Goal: Navigation & Orientation: Understand site structure

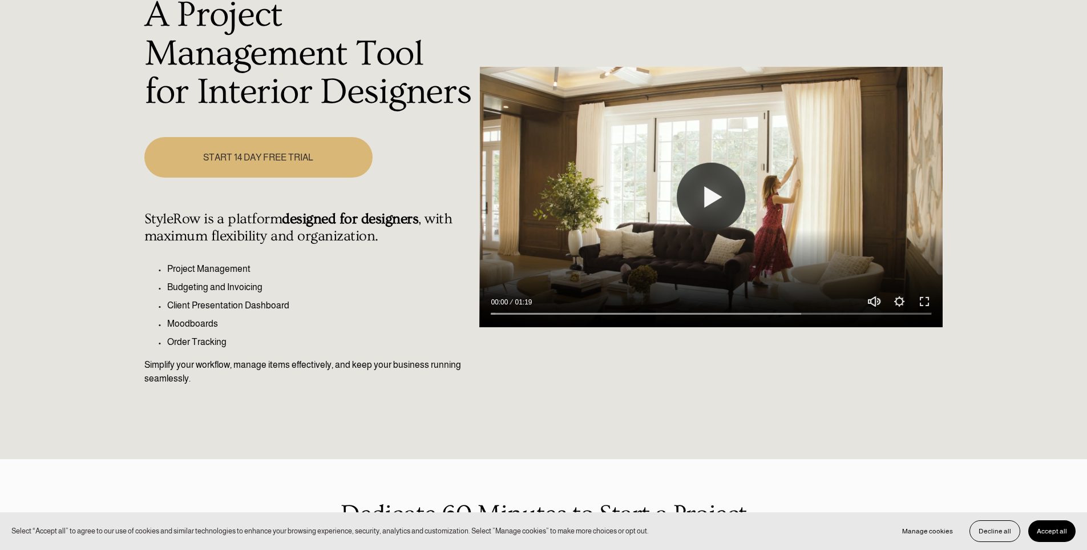
scroll to position [171, 0]
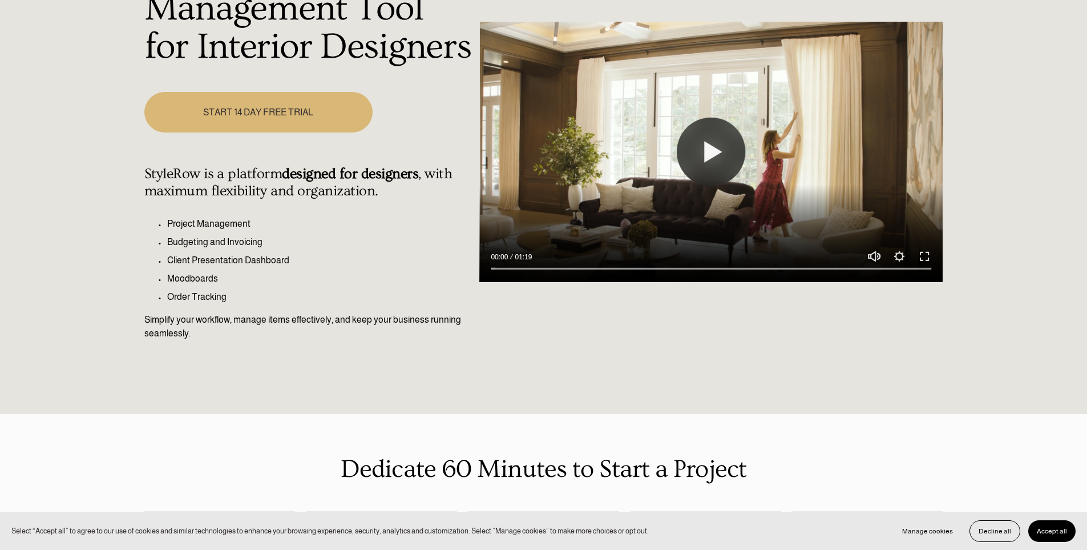
click at [1052, 530] on span "Accept all" at bounding box center [1052, 531] width 30 height 8
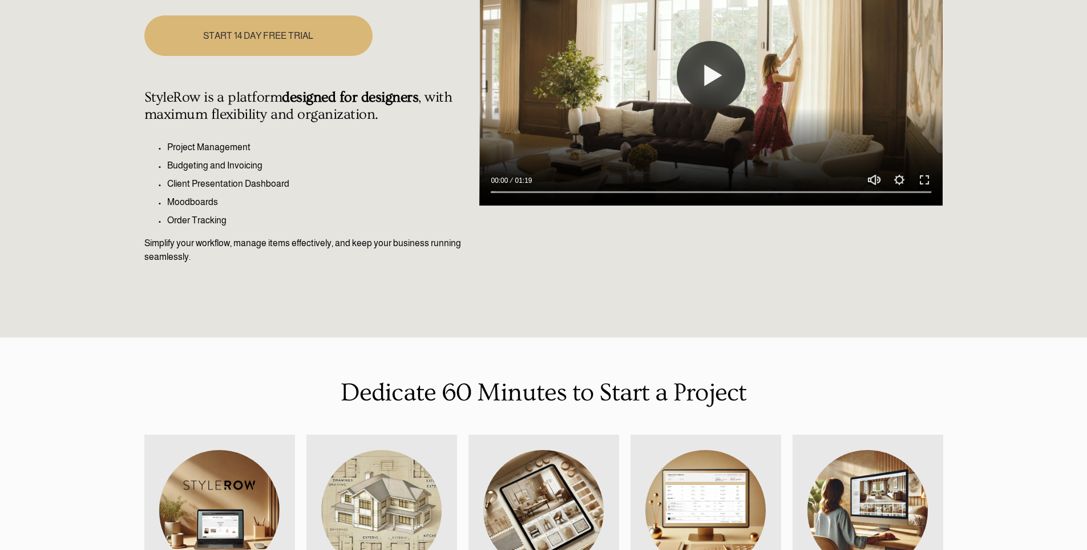
scroll to position [0, 0]
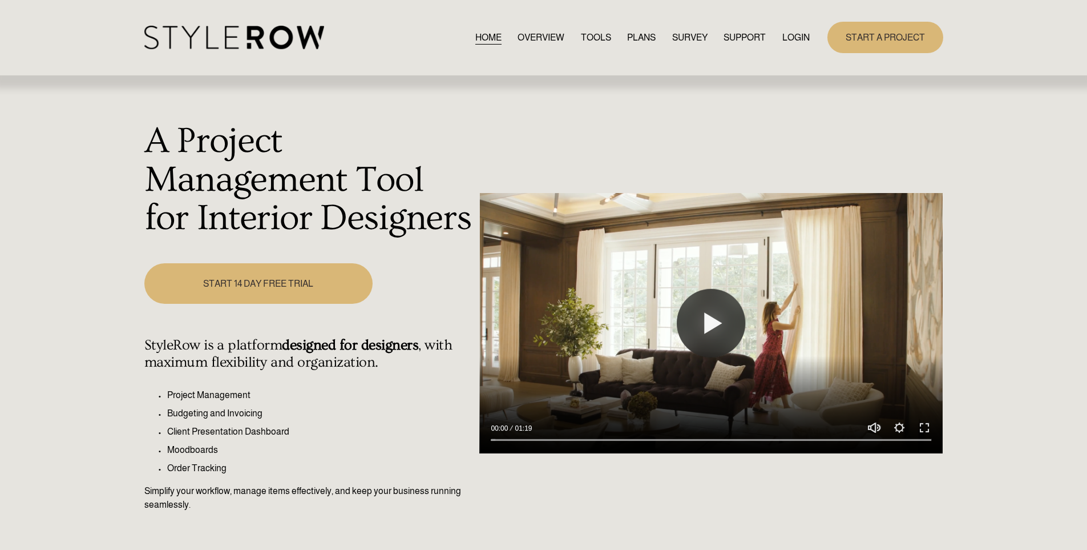
click at [520, 36] on link "OVERVIEW" at bounding box center [541, 37] width 47 height 15
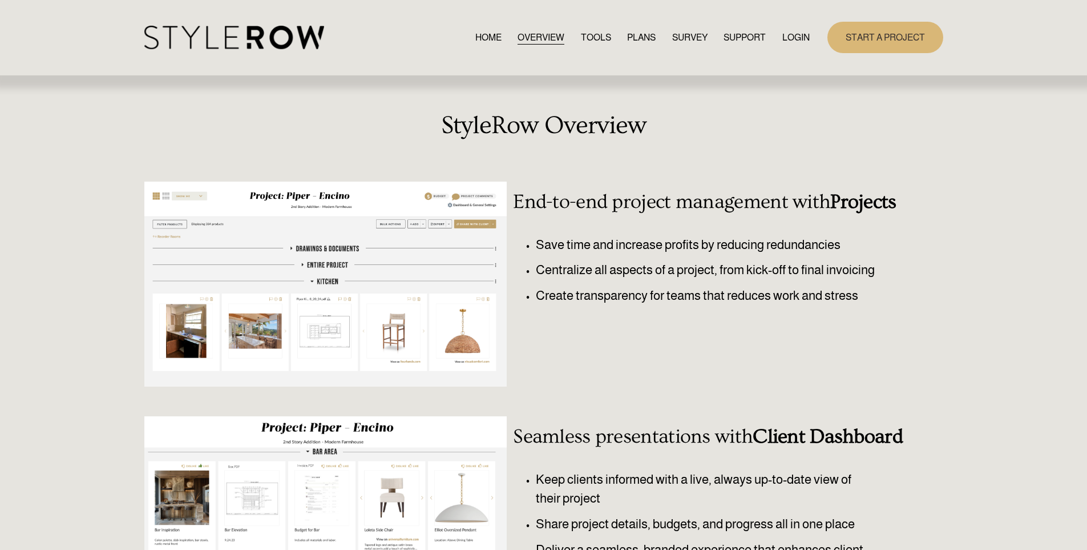
click at [477, 38] on link "HOME" at bounding box center [489, 37] width 26 height 15
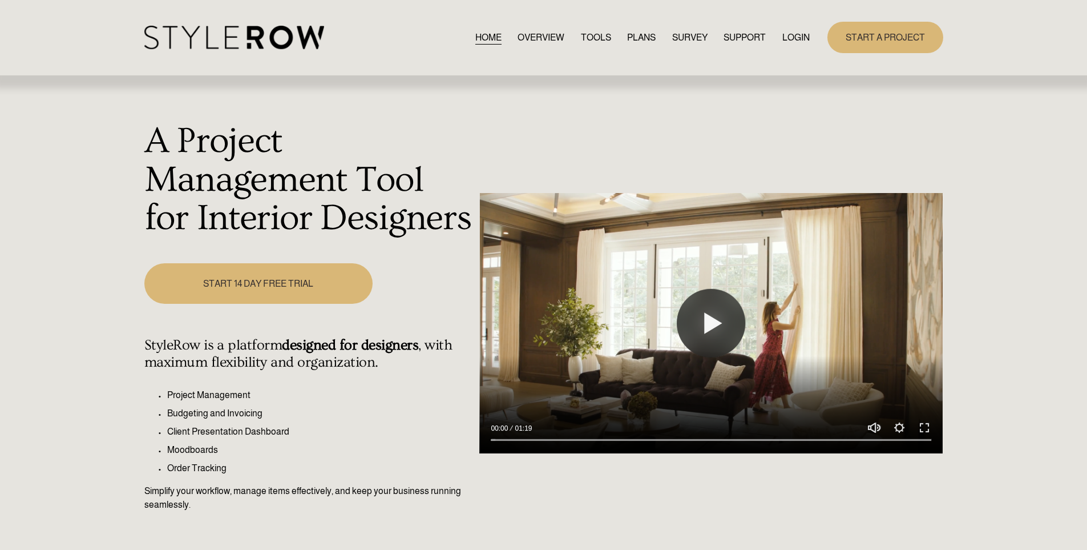
click at [693, 38] on link "SURVEY" at bounding box center [689, 37] width 35 height 15
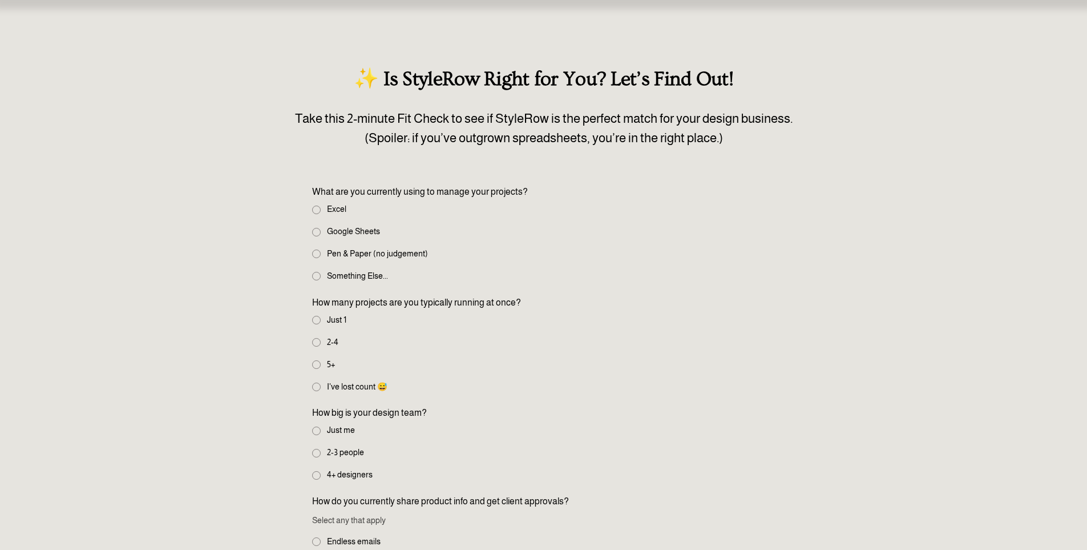
scroll to position [9, 0]
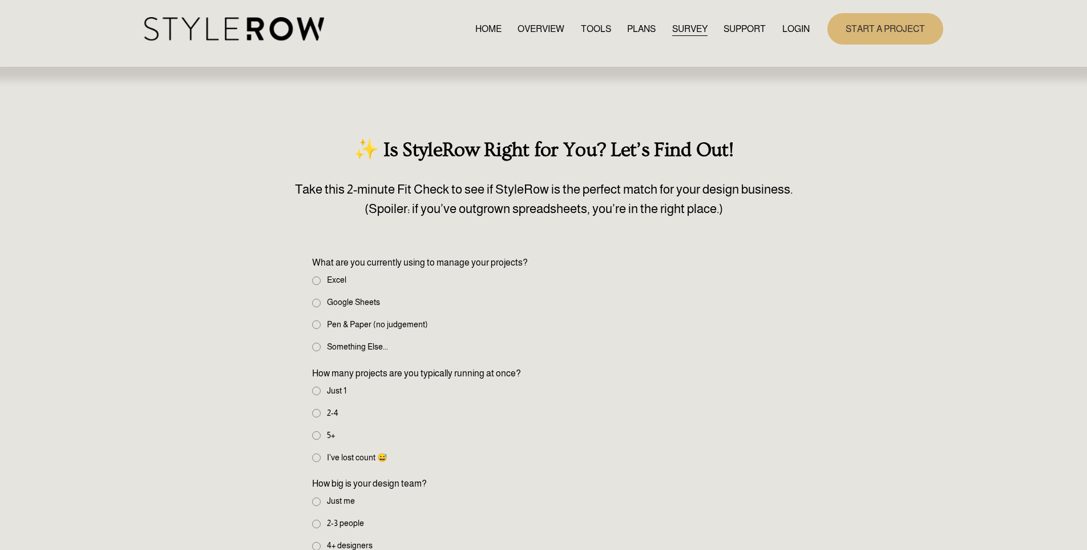
click at [636, 26] on link "PLANS" at bounding box center [641, 28] width 29 height 15
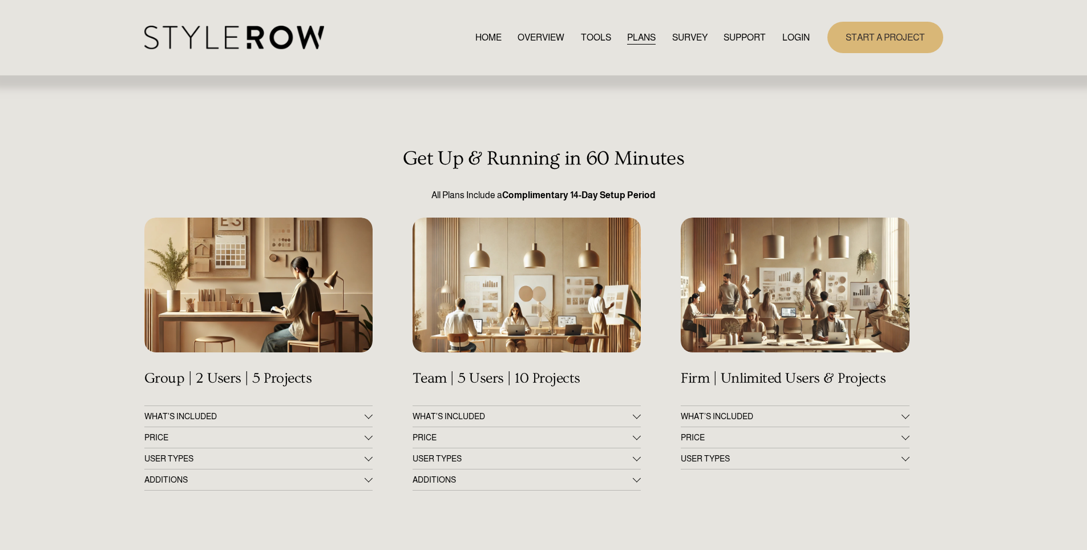
click at [536, 37] on link "OVERVIEW" at bounding box center [541, 37] width 47 height 15
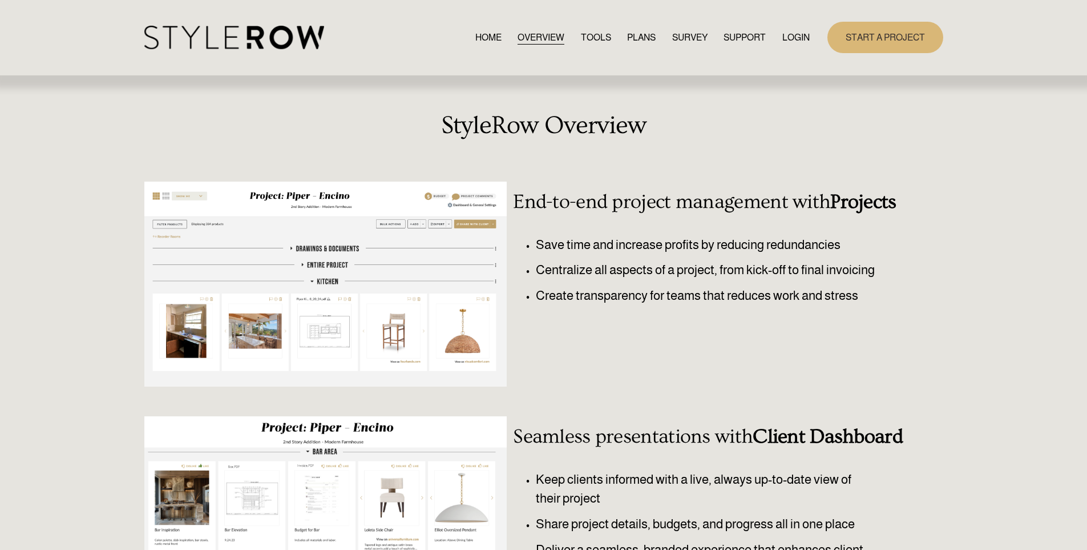
click at [476, 39] on link "HOME" at bounding box center [489, 37] width 26 height 15
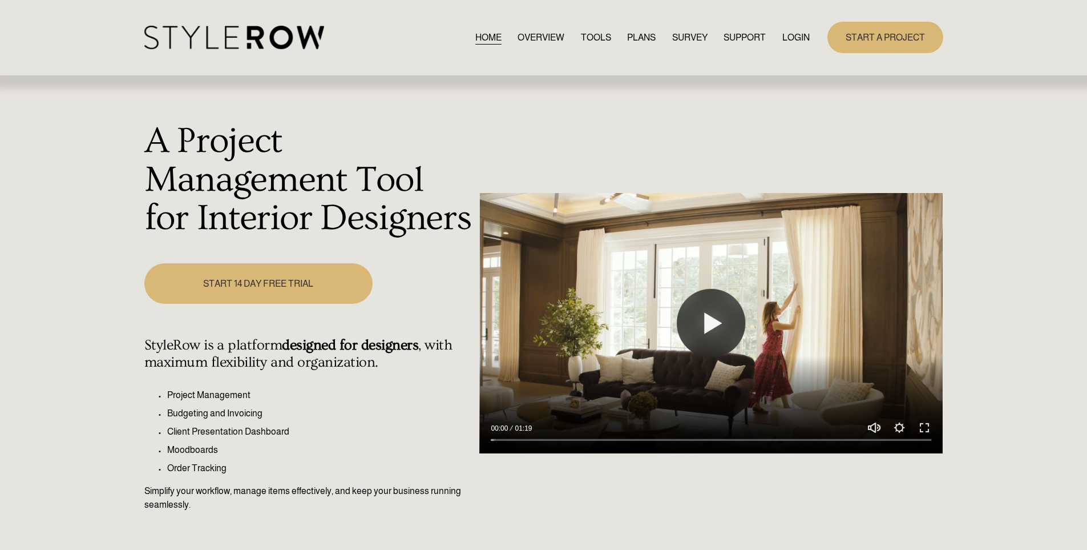
click at [745, 36] on span "SUPPORT" at bounding box center [745, 38] width 42 height 14
click at [0, 0] on span "QUESTIONS" at bounding box center [0, 0] width 0 height 0
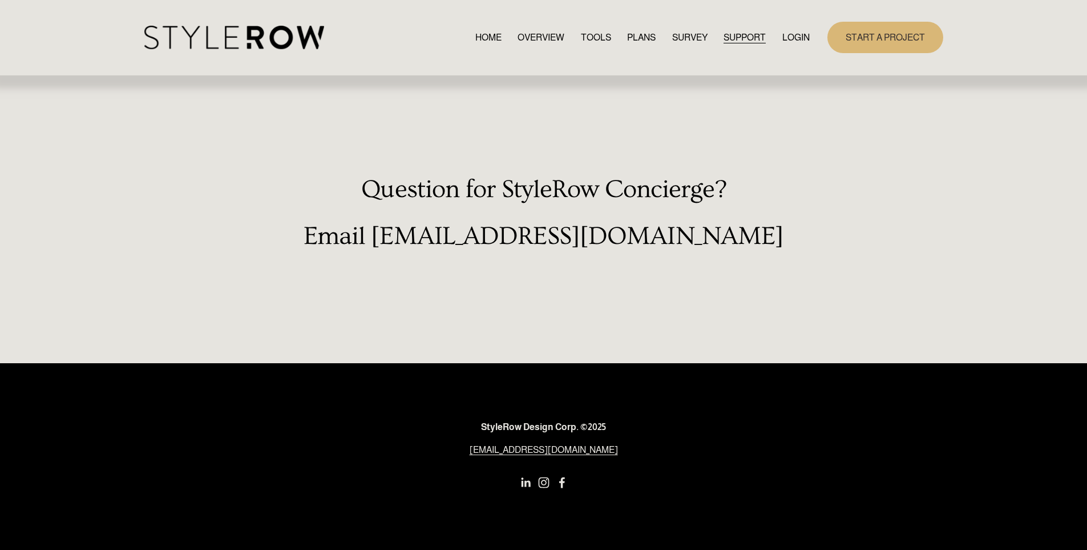
click at [0, 0] on span "FEATURED STYLEBOARD" at bounding box center [0, 0] width 0 height 0
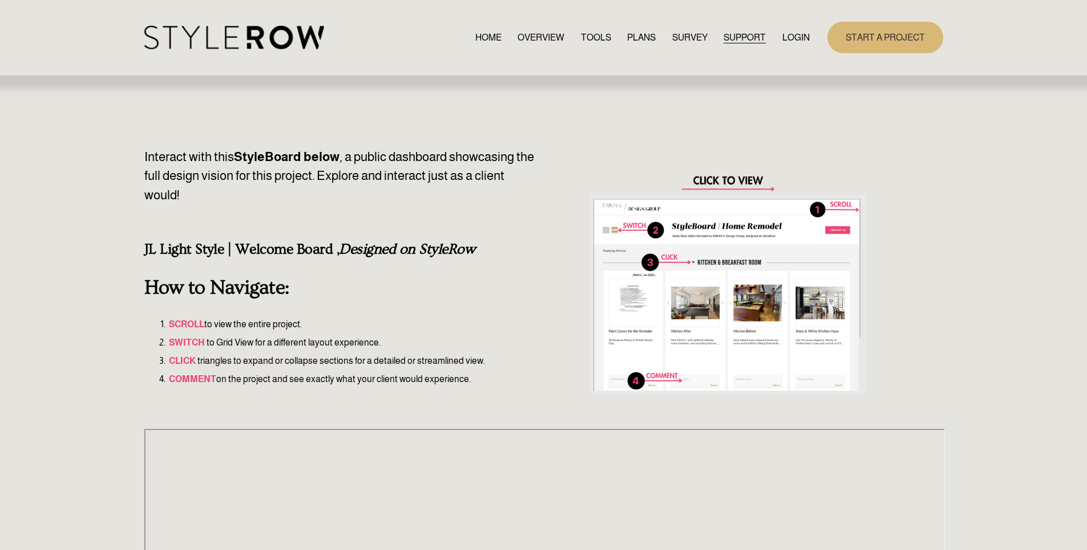
click at [0, 0] on link "RESOURCE CENTER" at bounding box center [0, 0] width 0 height 0
click at [0, 0] on span "HOW - TO HUB" at bounding box center [0, 0] width 0 height 0
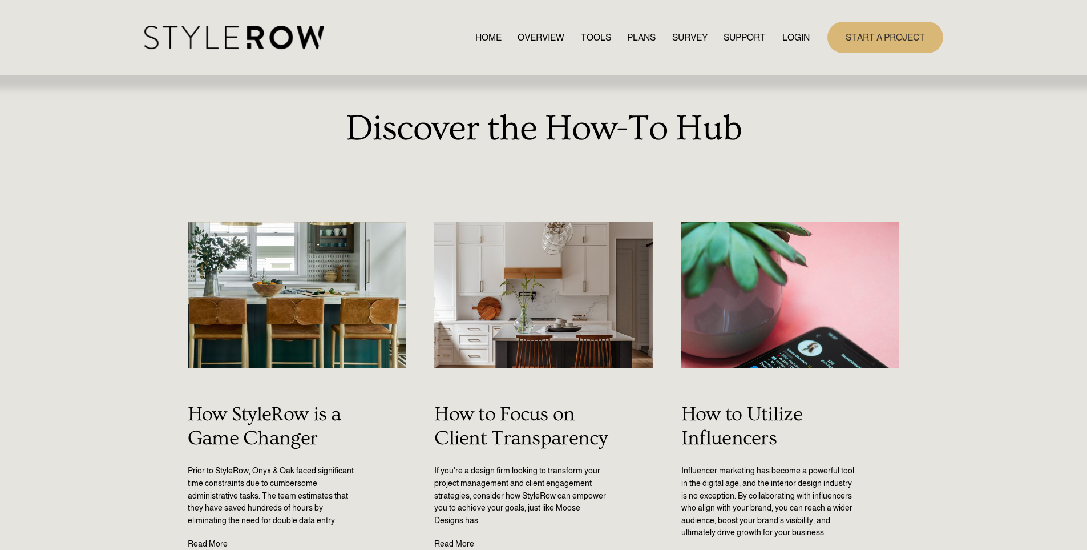
click at [0, 0] on span "CONTACT US" at bounding box center [0, 0] width 0 height 0
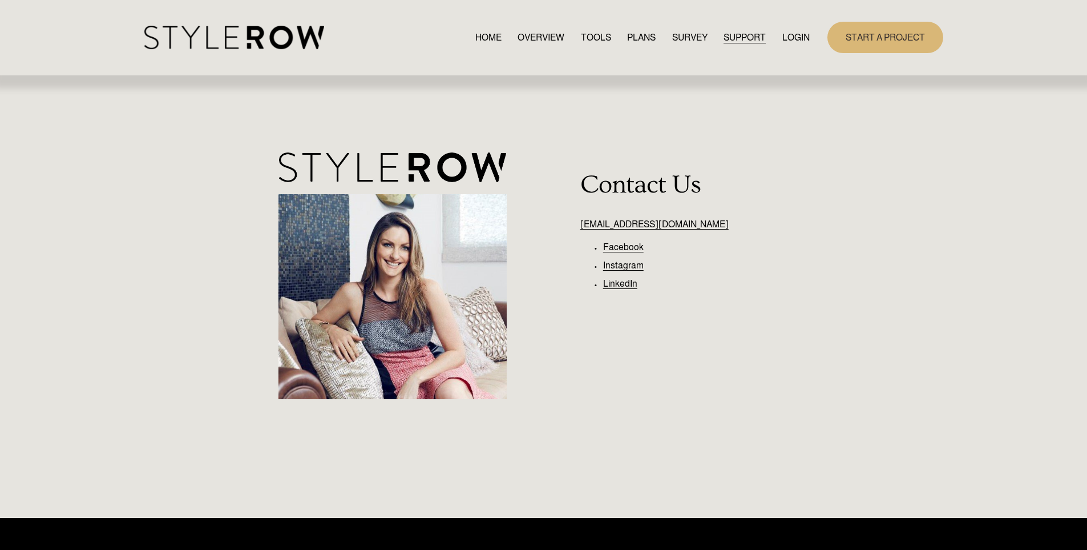
click at [891, 30] on link "START A PROJECT" at bounding box center [886, 37] width 116 height 31
